Goal: Transaction & Acquisition: Purchase product/service

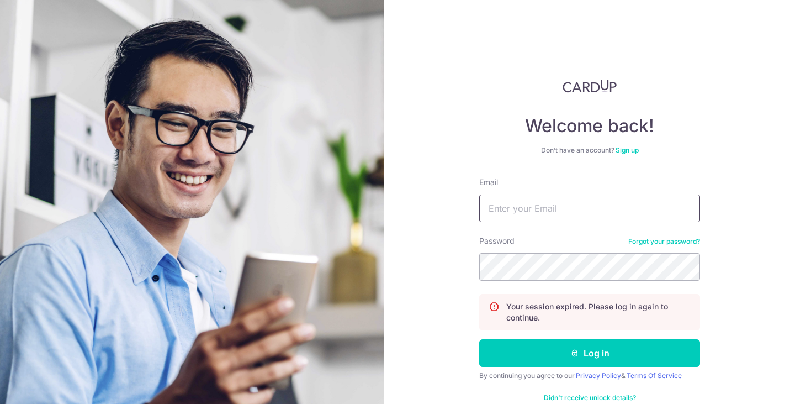
click at [561, 209] on input "Email" at bounding box center [589, 208] width 221 height 28
type input "asymmetrica@gmail.com"
click at [479, 339] on button "Log in" at bounding box center [589, 353] width 221 height 28
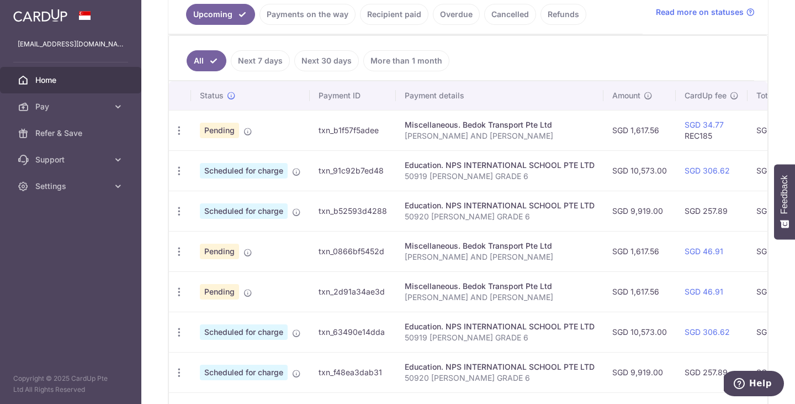
scroll to position [215, 0]
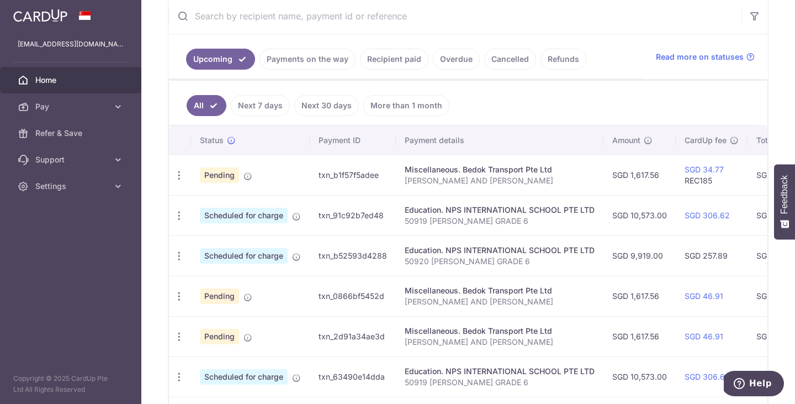
click at [325, 63] on link "Payments on the way" at bounding box center [307, 59] width 96 height 21
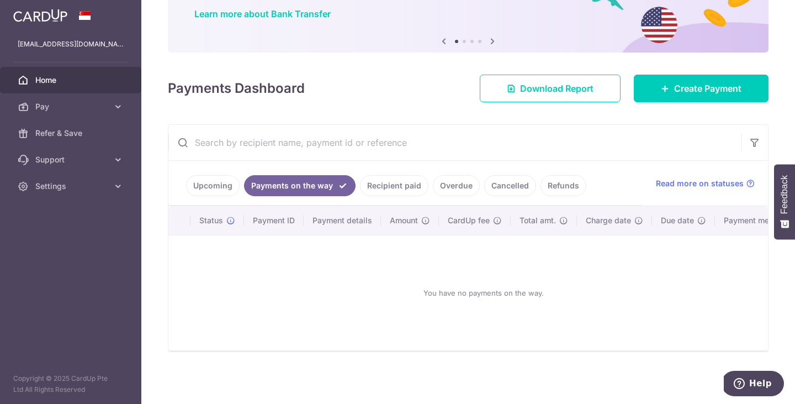
click at [385, 186] on link "Recipient paid" at bounding box center [394, 185] width 68 height 21
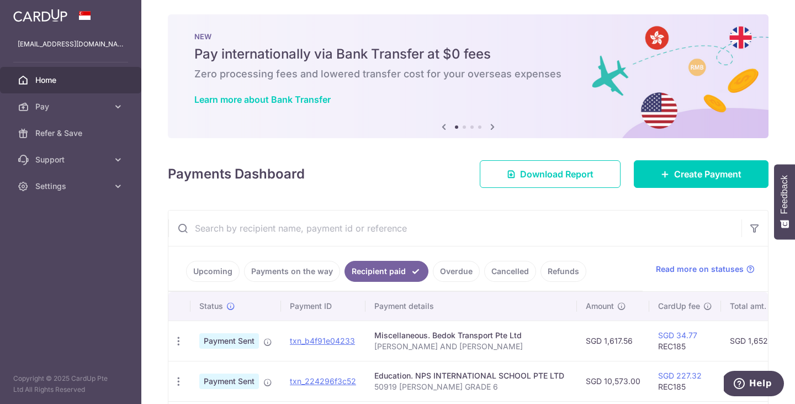
scroll to position [0, 0]
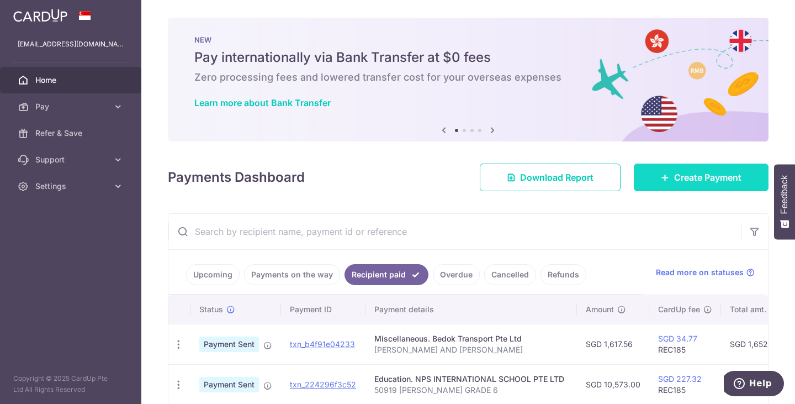
click at [718, 173] on span "Create Payment" at bounding box center [707, 177] width 67 height 13
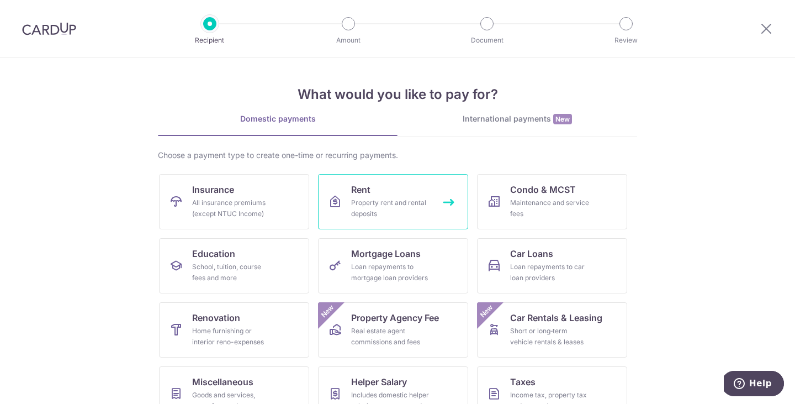
scroll to position [91, 0]
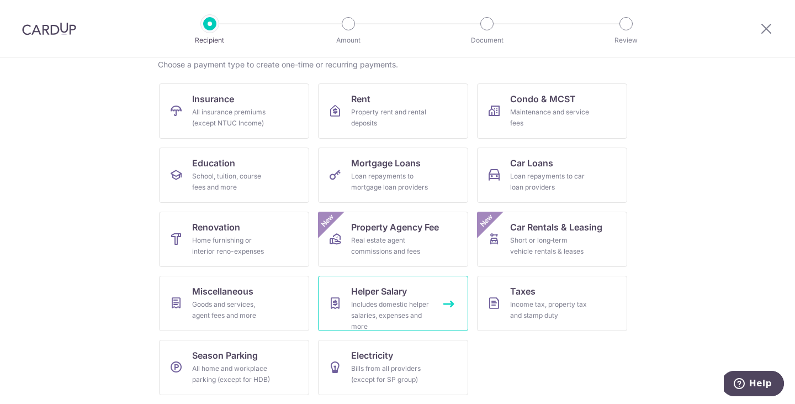
click at [379, 298] on link "Helper Salary Includes domestic helper salaries, expenses and more" at bounding box center [393, 302] width 150 height 55
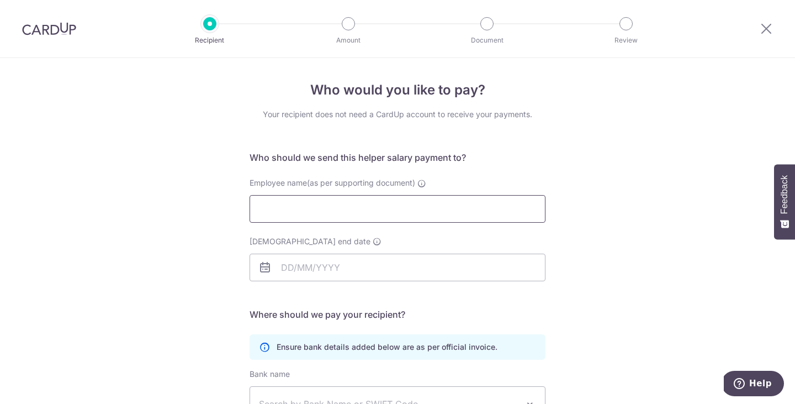
click at [360, 208] on input "Employee name(as per supporting document)" at bounding box center [398, 209] width 296 height 28
paste input "ARQUINES MARY ANN GARDON"
click at [261, 206] on input "ARQUINES MARY ANN GARDON" at bounding box center [398, 209] width 296 height 28
type input "[PERSON_NAME] [PERSON_NAME]"
click at [293, 273] on input "Employment contract end date" at bounding box center [398, 267] width 296 height 28
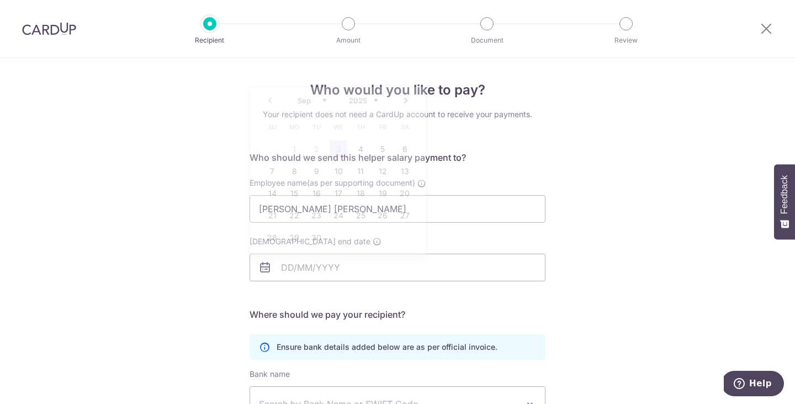
click at [629, 244] on div "Who would you like to pay? Your recipient does not need a CardUp account to rec…" at bounding box center [397, 321] width 795 height 526
click at [299, 268] on input "Employment contract end date" at bounding box center [398, 267] width 296 height 28
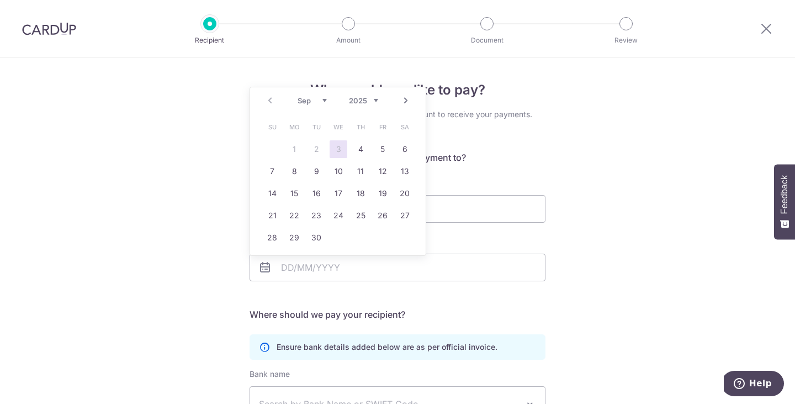
click at [610, 293] on div "Who would you like to pay? Your recipient does not need a CardUp account to rec…" at bounding box center [397, 321] width 795 height 526
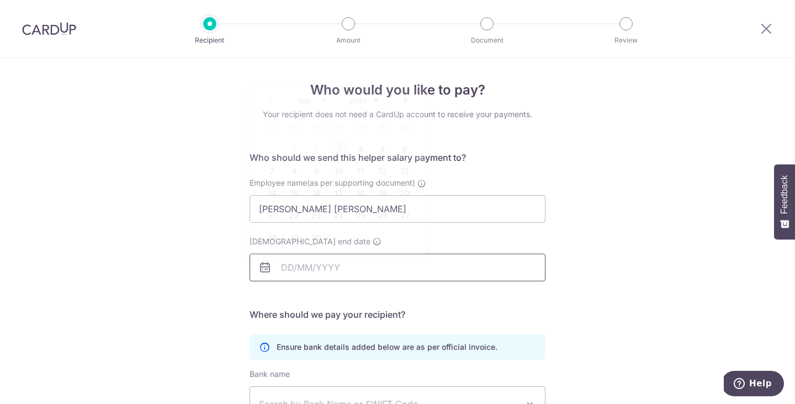
click at [311, 263] on input "Employment contract end date" at bounding box center [398, 267] width 296 height 28
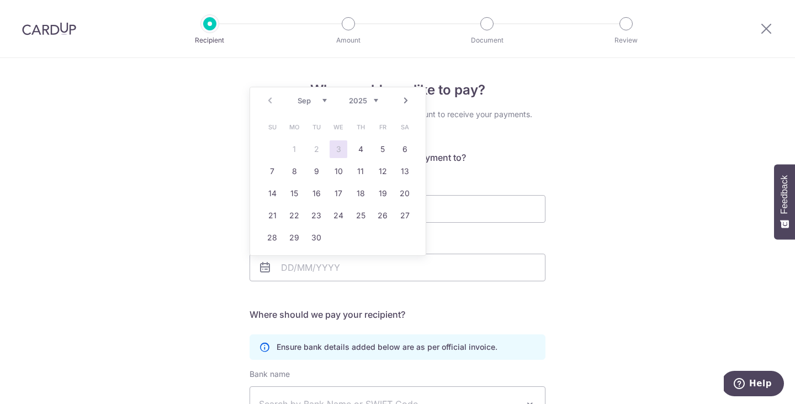
click at [375, 100] on select "2025 2026 2027 2028 2029 2030 2031 2032 2033 2034 2035" at bounding box center [363, 100] width 29 height 9
click at [326, 100] on select "Jan Feb Mar Apr May Jun Jul Aug Sep Oct Nov Dec" at bounding box center [312, 100] width 29 height 9
click at [293, 170] on link "6" at bounding box center [294, 171] width 18 height 18
type input "06/04/2026"
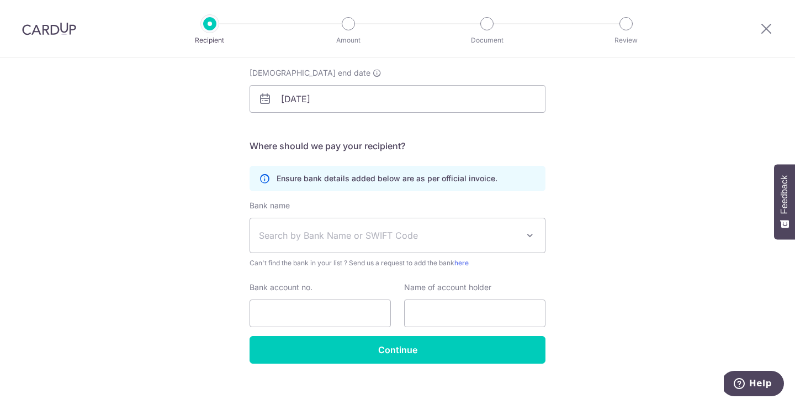
scroll to position [180, 0]
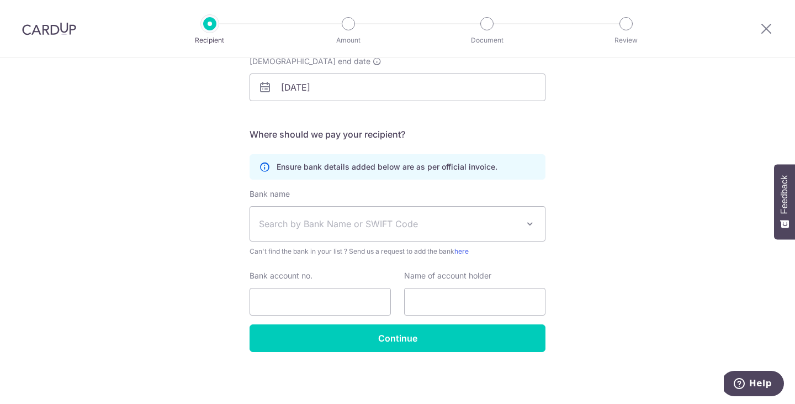
click at [465, 225] on span "Search by Bank Name or SWIFT Code" at bounding box center [388, 223] width 259 height 13
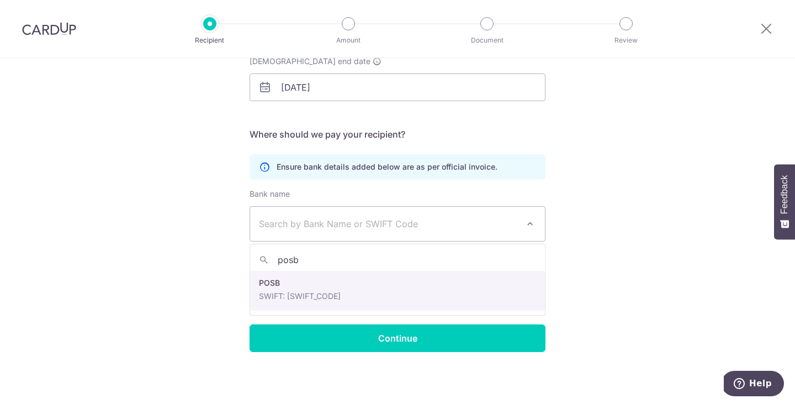
type input "posb"
select select "19"
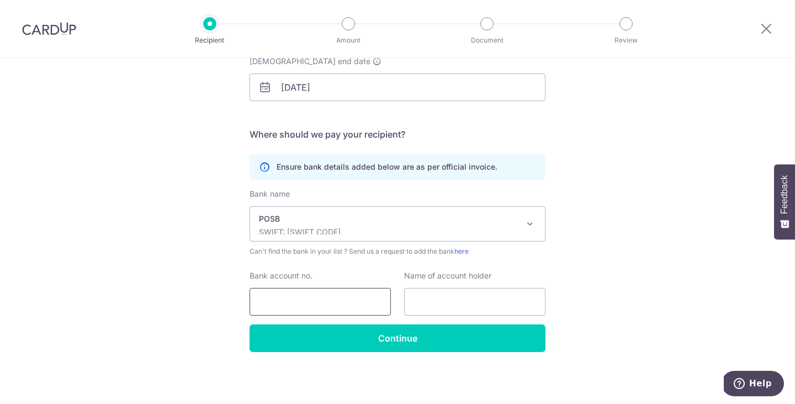
click at [341, 296] on input "Bank account no." at bounding box center [320, 302] width 141 height 28
type input "445421987"
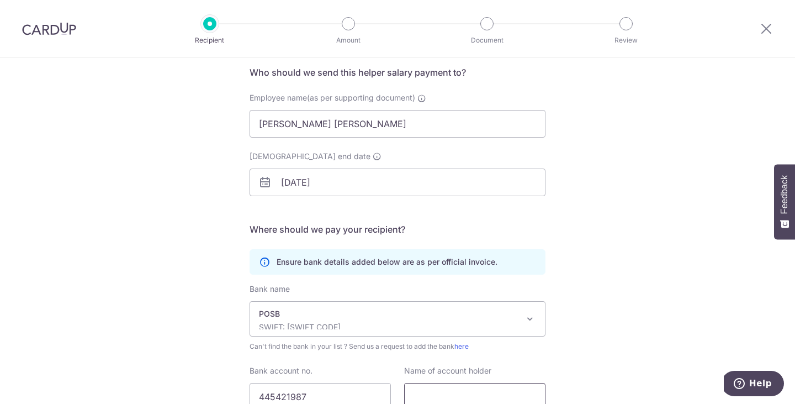
scroll to position [84, 0]
drag, startPoint x: 405, startPoint y: 123, endPoint x: 237, endPoint y: 123, distance: 168.4
click at [237, 123] on div "Who would you like to pay? Your recipient does not need a CardUp account to rec…" at bounding box center [397, 237] width 795 height 526
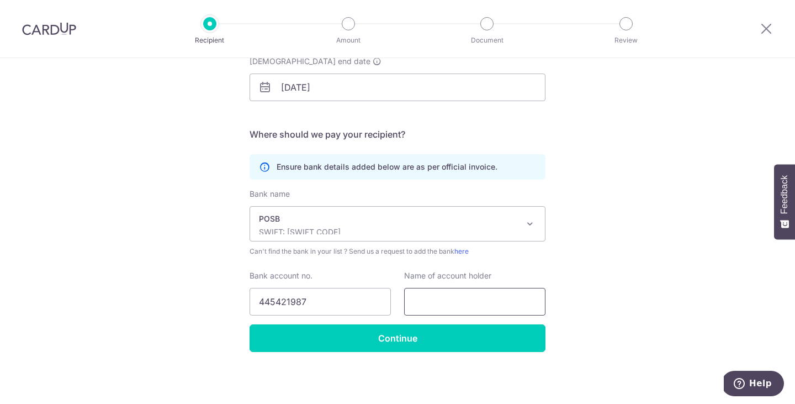
click at [442, 299] on input "text" at bounding box center [474, 302] width 141 height 28
paste input "ARQUINES MARY ANN GARDON"
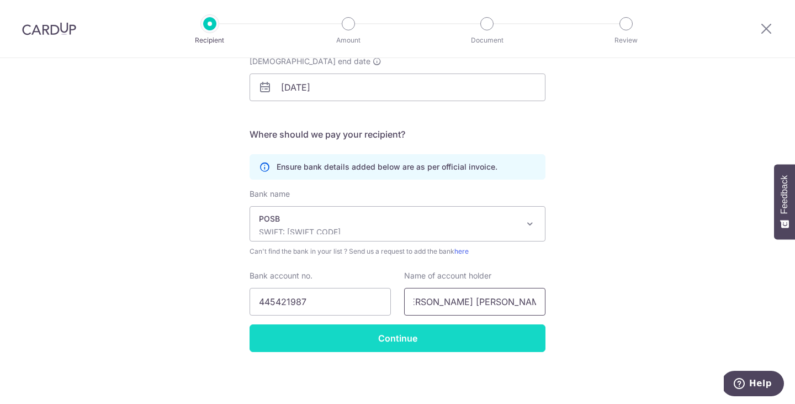
type input "ARQUINES MARY ANN GARDON"
click at [423, 340] on input "Continue" at bounding box center [398, 338] width 296 height 28
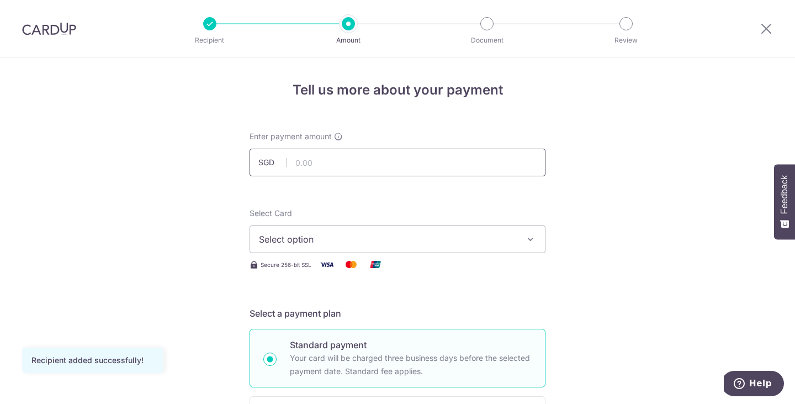
click at [307, 162] on input "text" at bounding box center [398, 163] width 296 height 28
type input "800.00"
click at [383, 233] on span "Select option" at bounding box center [387, 238] width 257 height 13
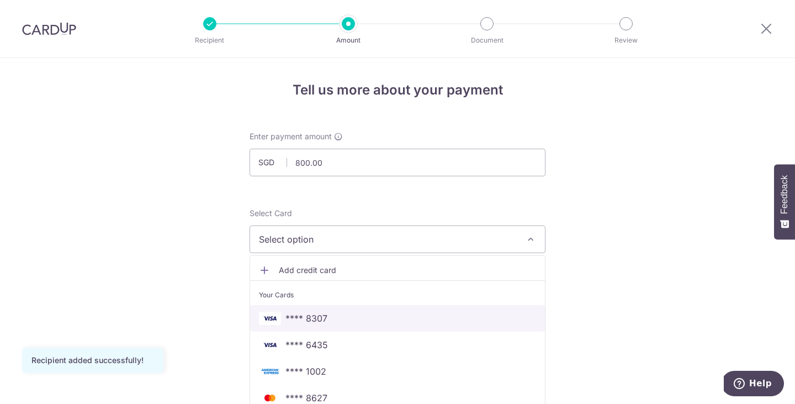
click at [338, 314] on span "**** 8307" at bounding box center [397, 317] width 277 height 13
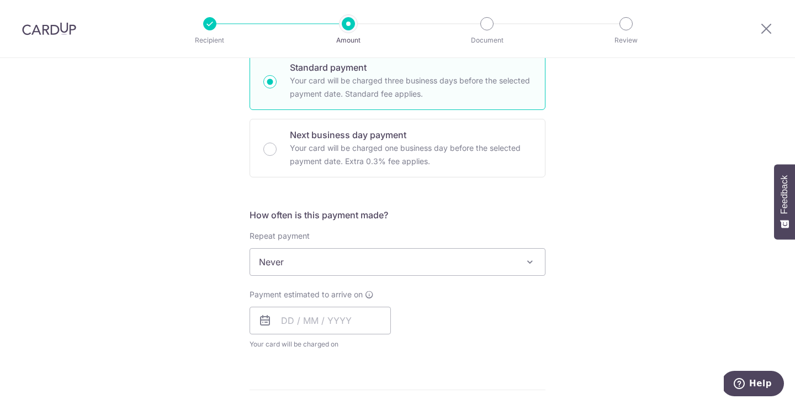
scroll to position [278, 0]
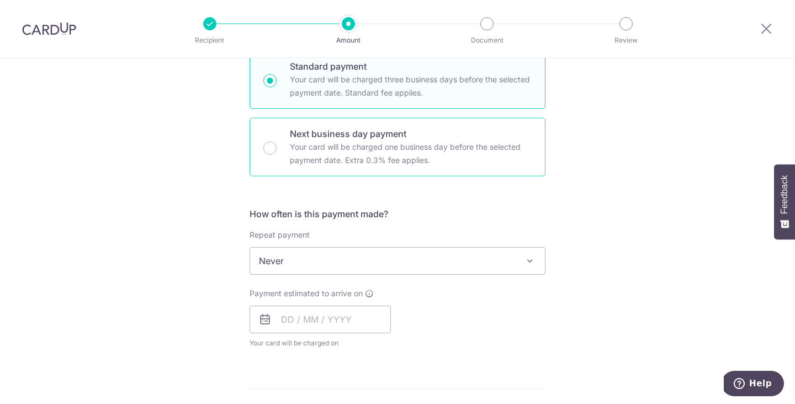
click at [378, 173] on div "Next business day payment Your card will be charged one business day before the…" at bounding box center [398, 147] width 296 height 59
radio input "false"
radio input "true"
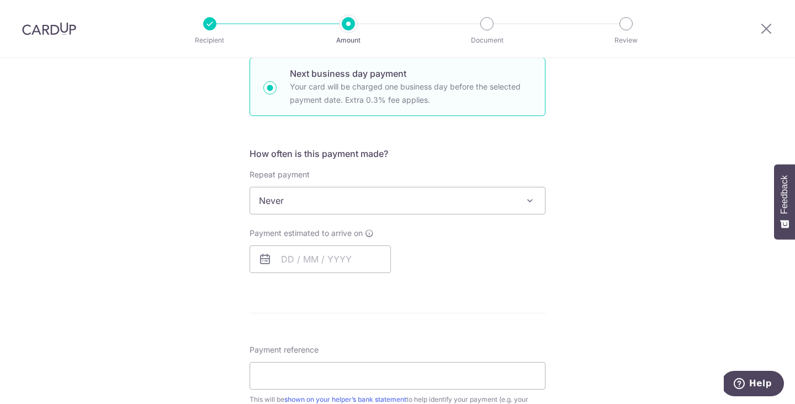
scroll to position [362, 0]
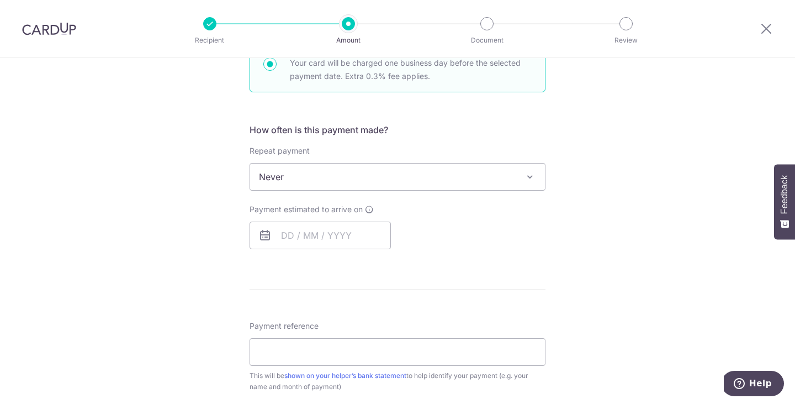
click at [390, 173] on span "Never" at bounding box center [397, 176] width 295 height 27
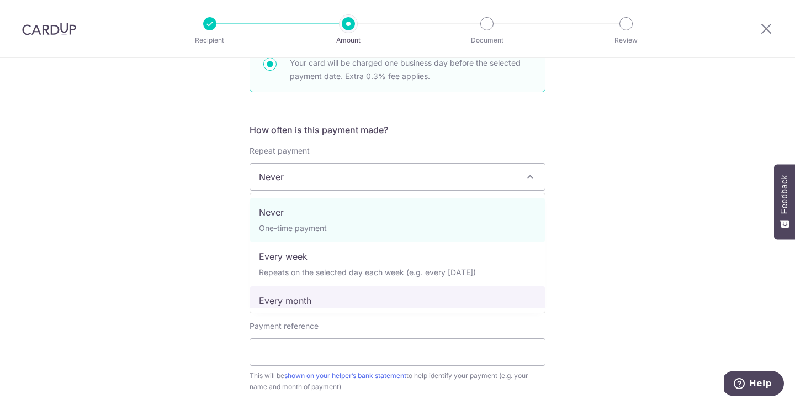
select select "3"
type input "06/04/2026"
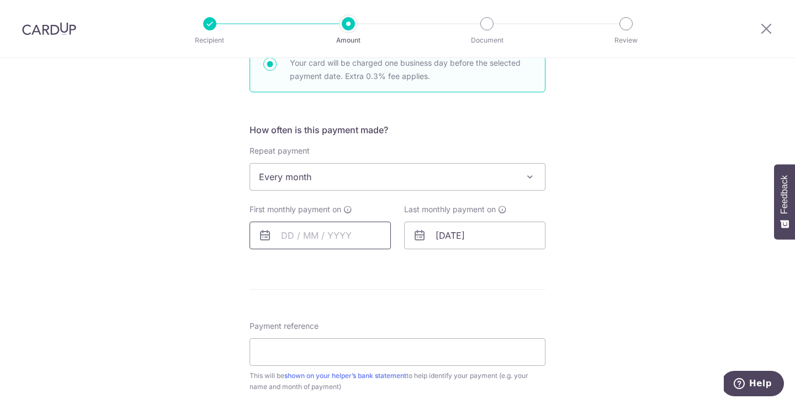
click at [309, 237] on input "text" at bounding box center [320, 235] width 141 height 28
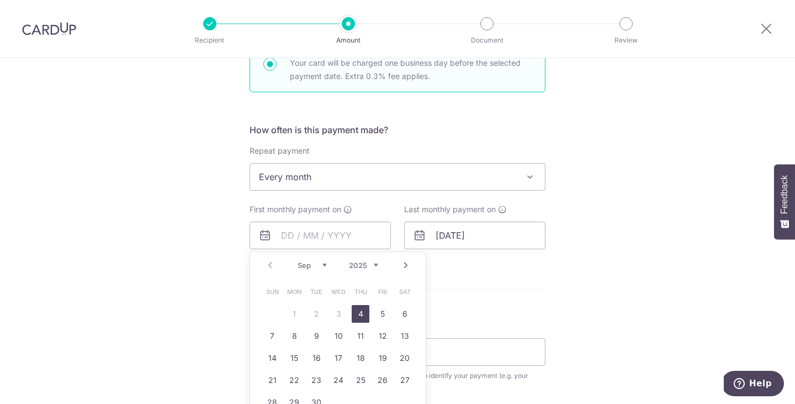
click at [356, 310] on link "4" at bounding box center [361, 314] width 18 height 18
type input "04/09/2025"
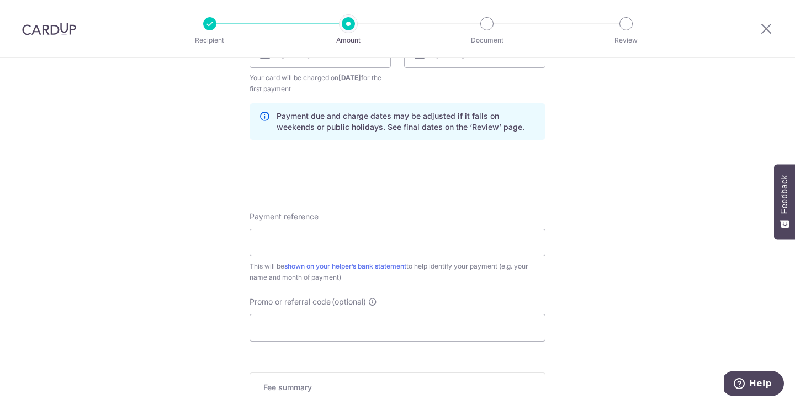
scroll to position [544, 0]
click at [309, 243] on input "Payment reference" at bounding box center [398, 242] width 296 height 28
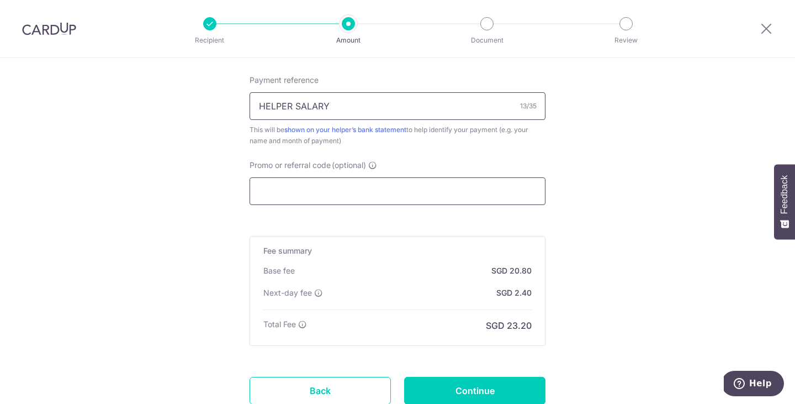
scroll to position [681, 0]
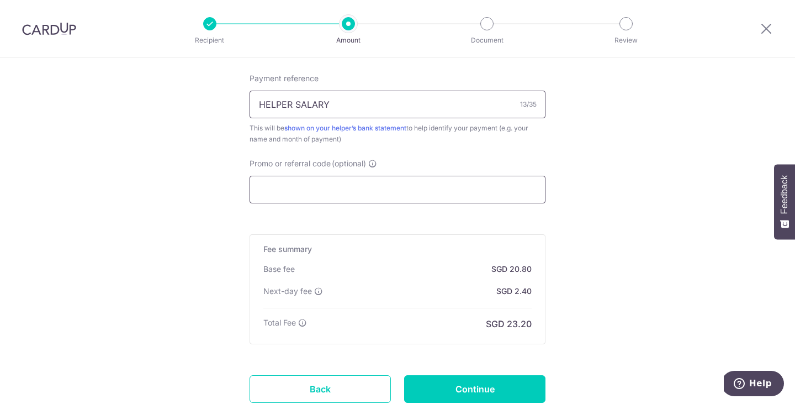
type input "HELPER SALARY"
click at [307, 187] on input "Promo or referral code (optional)" at bounding box center [398, 190] width 296 height 28
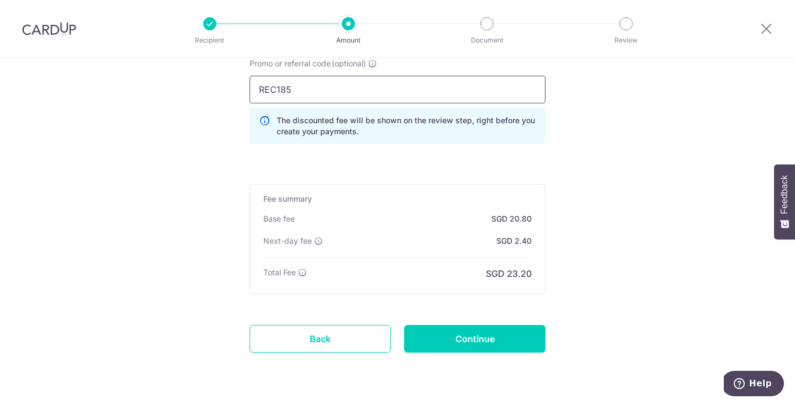
scroll to position [813, 0]
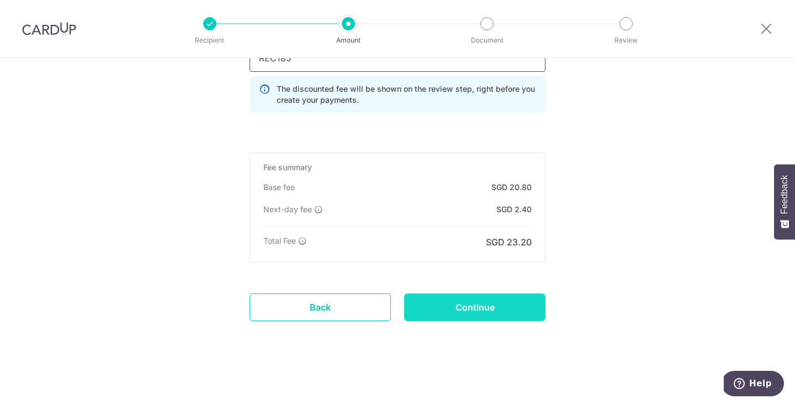
type input "REC185"
click at [464, 305] on input "Continue" at bounding box center [474, 307] width 141 height 28
type input "Create Schedule"
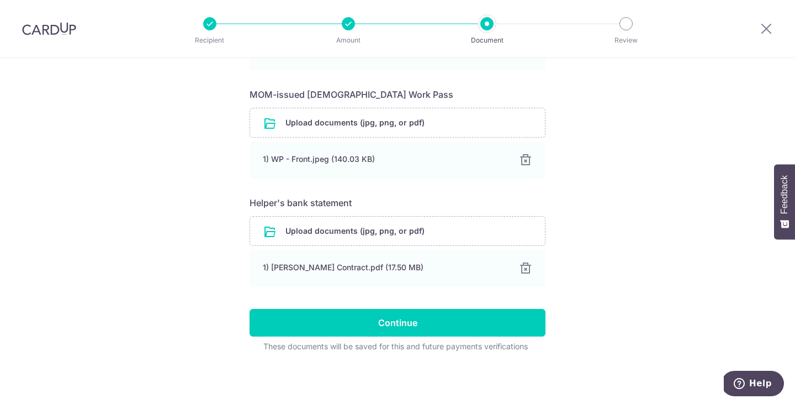
scroll to position [265, 0]
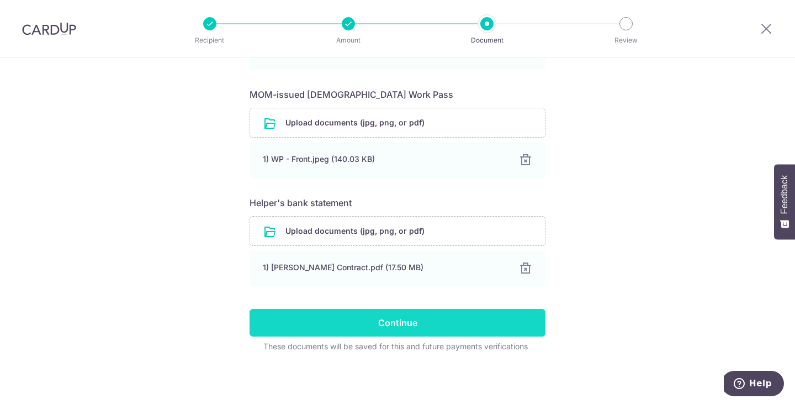
click at [394, 320] on input "Continue" at bounding box center [398, 323] width 296 height 28
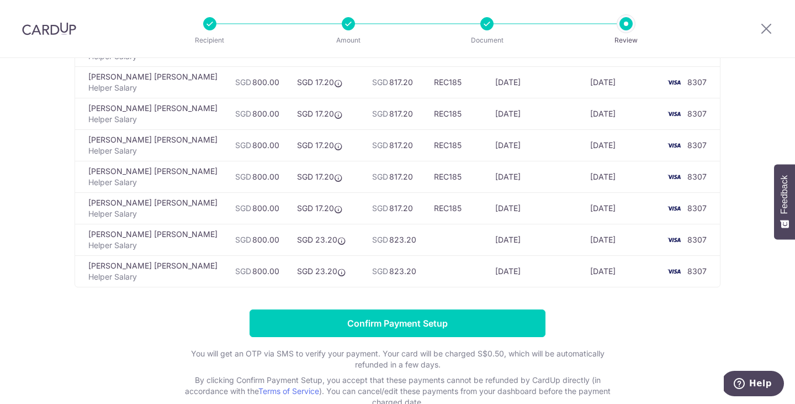
scroll to position [162, 0]
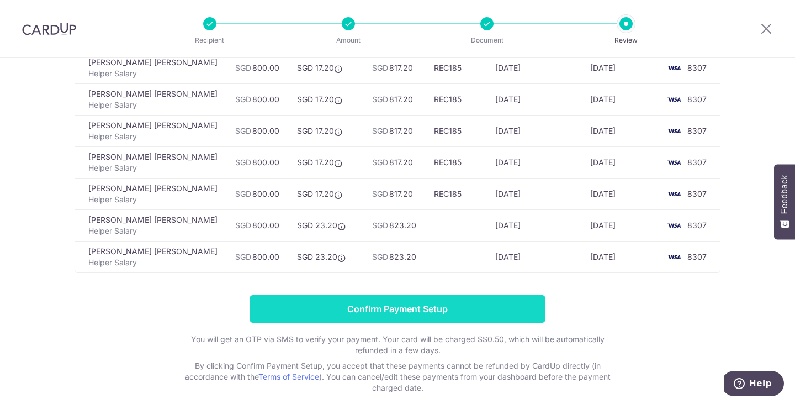
click at [395, 298] on input "Confirm Payment Setup" at bounding box center [398, 309] width 296 height 28
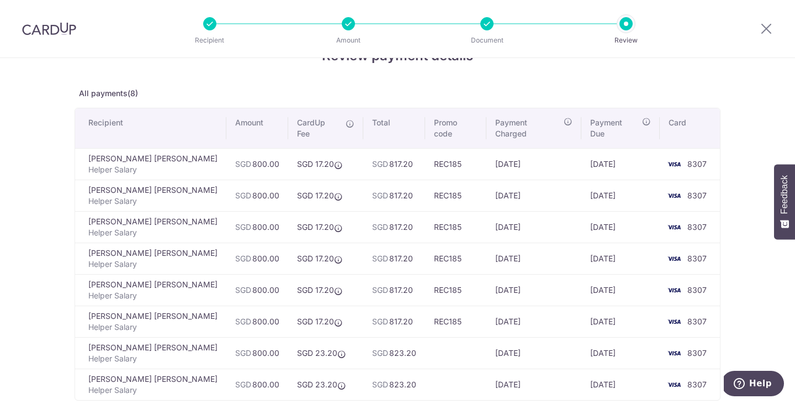
scroll to position [30, 0]
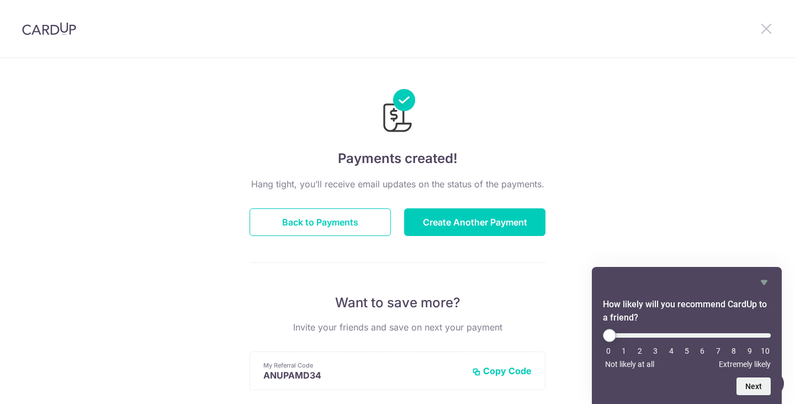
click at [769, 27] on icon at bounding box center [766, 29] width 13 height 14
